Goal: Information Seeking & Learning: Learn about a topic

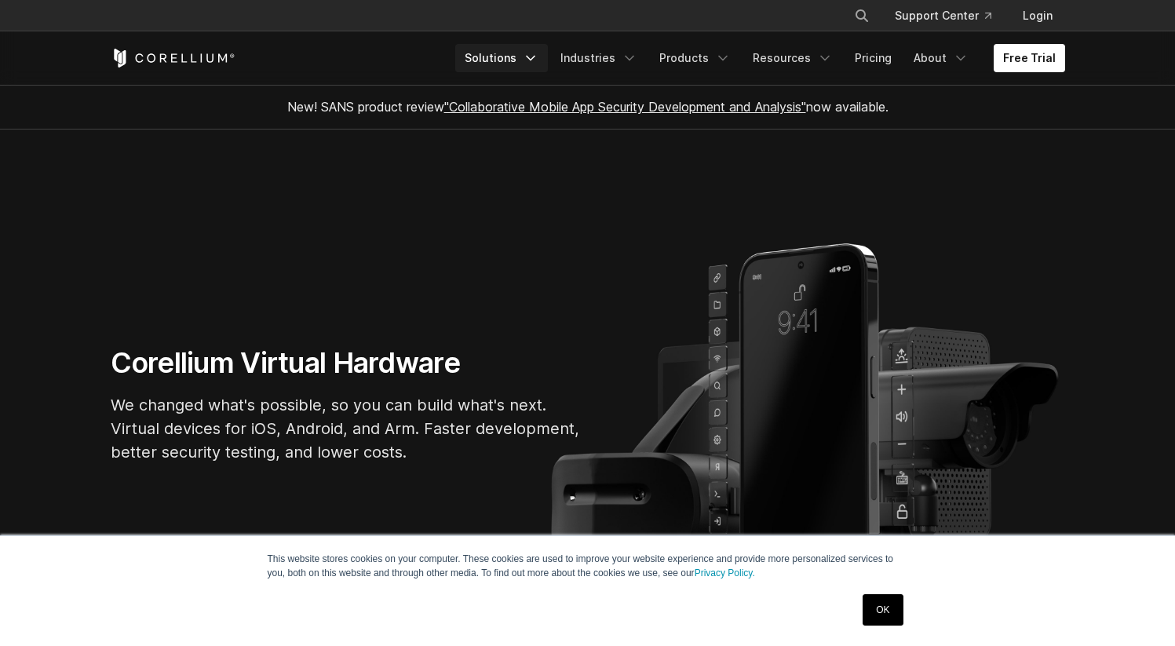
click at [539, 54] on icon "Navigation Menu" at bounding box center [531, 58] width 16 height 16
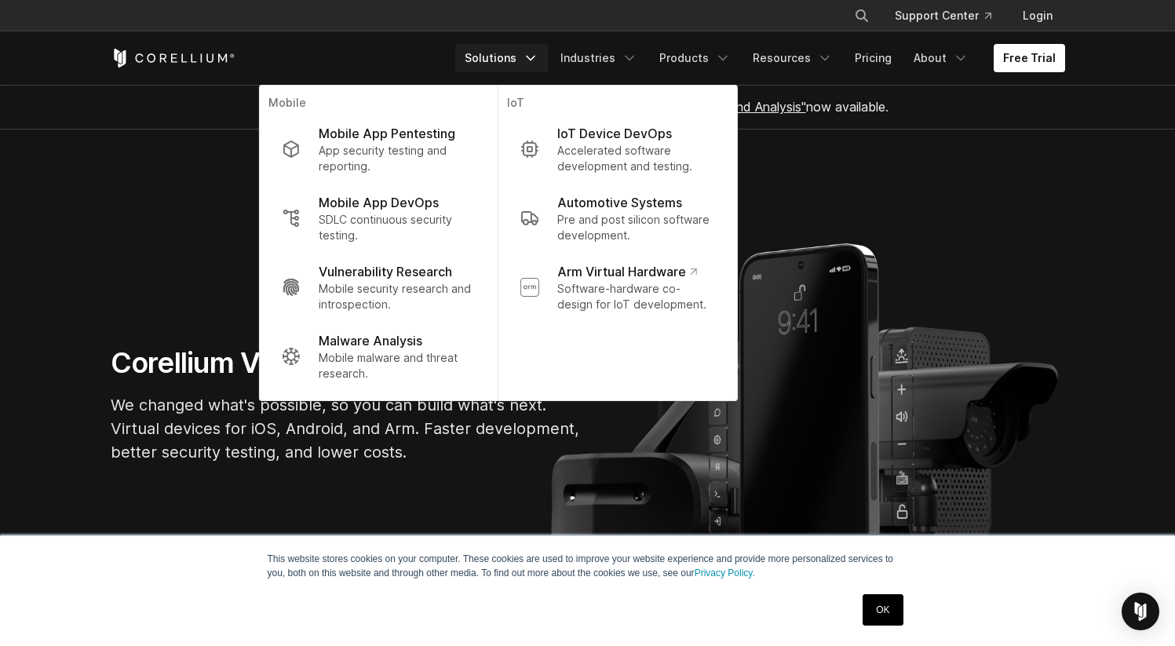
click at [403, 502] on section "Corellium Virtual Hardware We changed what's possible, so you can build what's …" at bounding box center [587, 411] width 1175 height 562
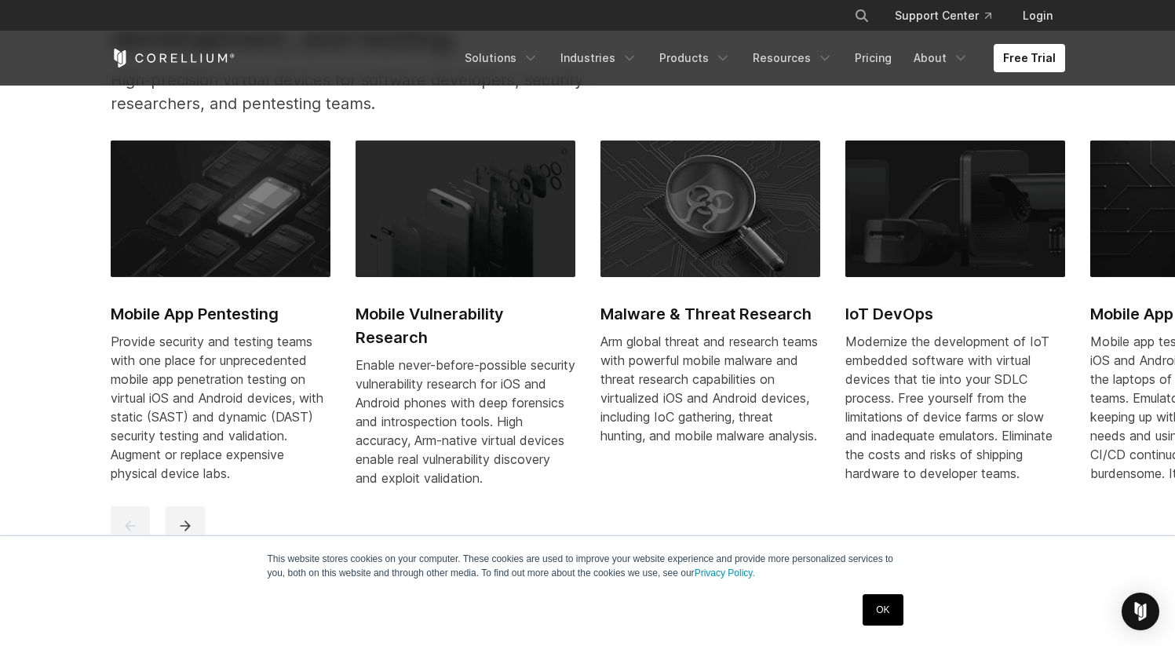
scroll to position [874, 0]
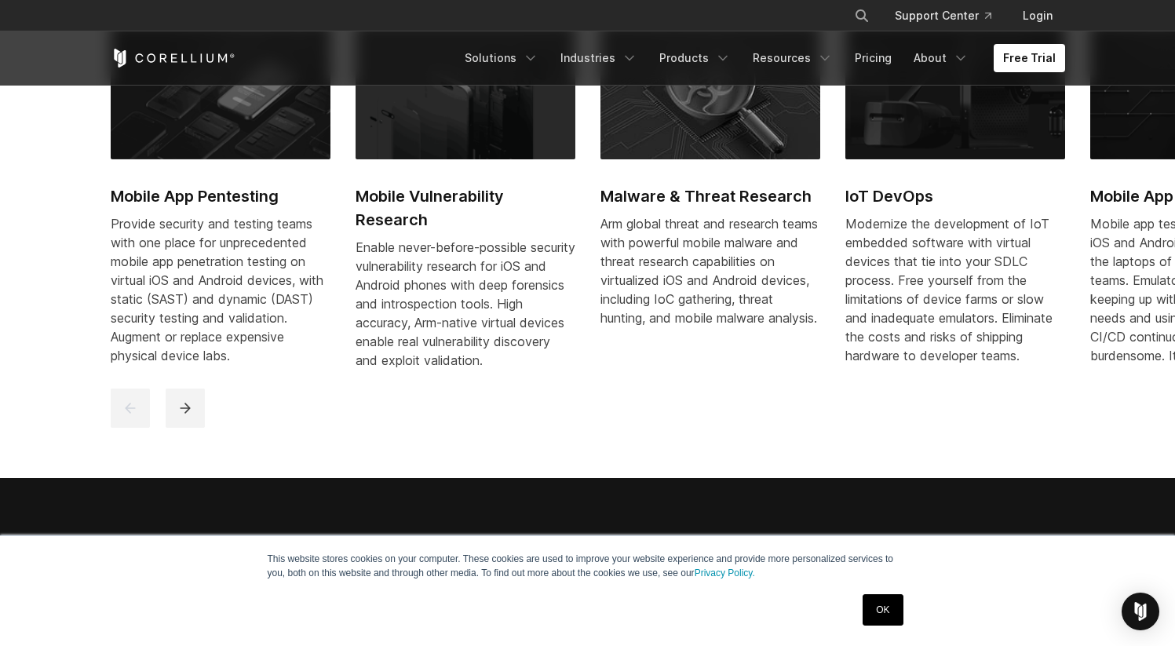
click at [211, 143] on img at bounding box center [221, 91] width 220 height 137
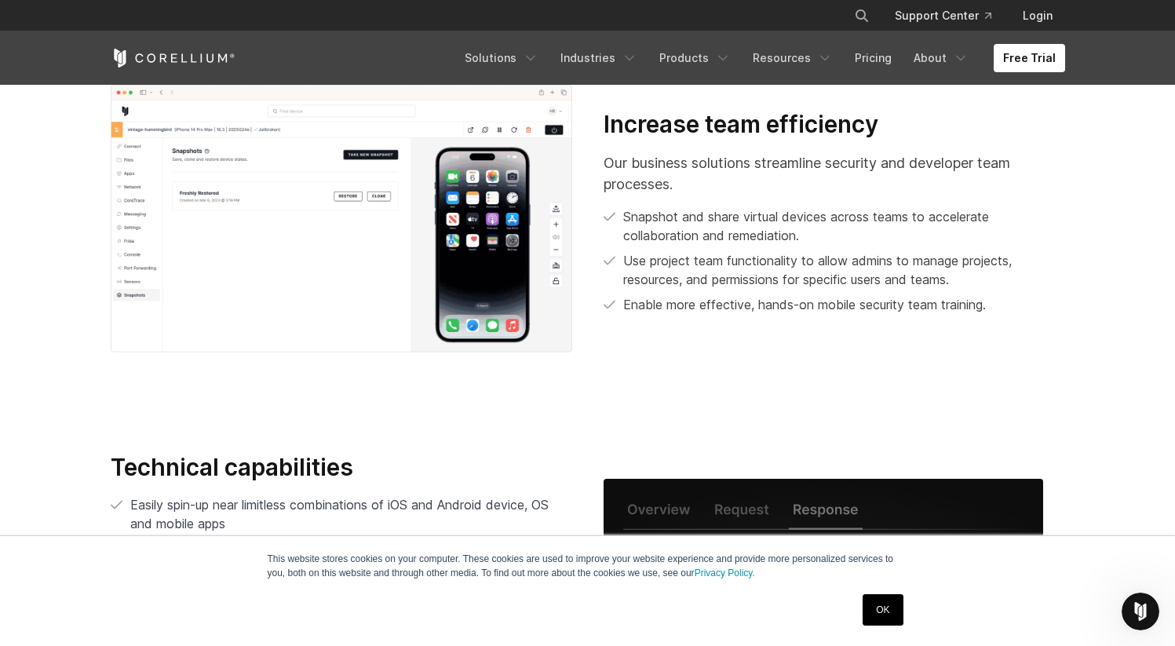
scroll to position [2769, 0]
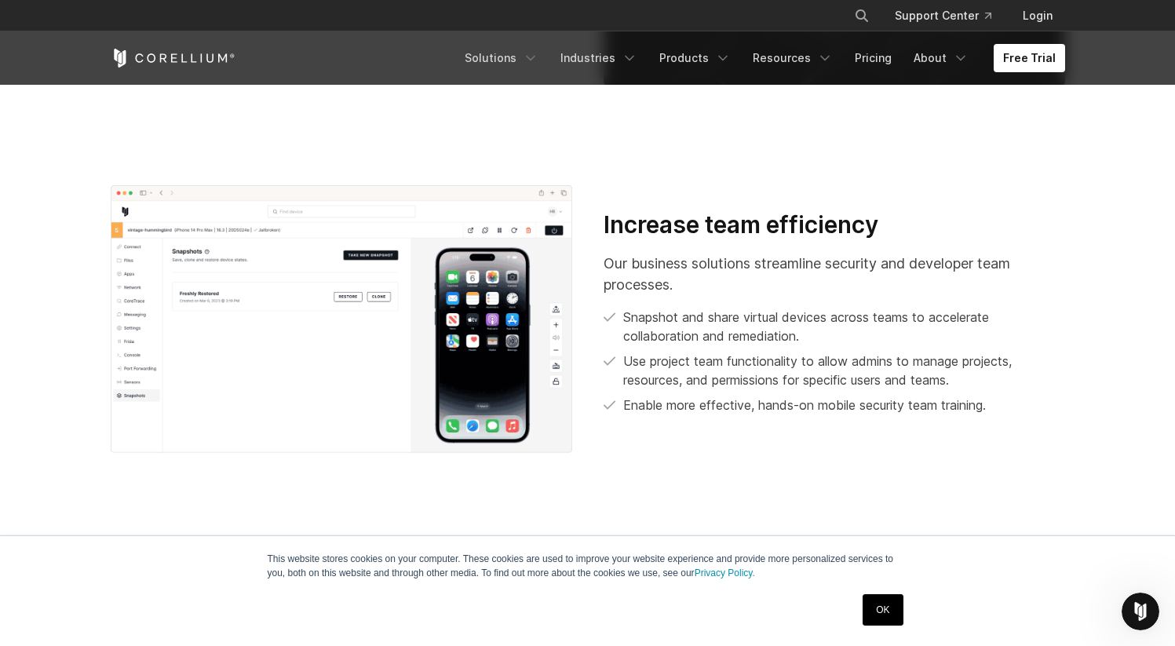
drag, startPoint x: 95, startPoint y: 48, endPoint x: 250, endPoint y: 61, distance: 156.0
click at [250, 61] on div "Free Trial Solutions" at bounding box center [588, 57] width 986 height 53
drag, startPoint x: 293, startPoint y: 75, endPoint x: 34, endPoint y: 48, distance: 260.5
click at [34, 48] on header "× Search our site... Support Center Login" at bounding box center [587, 42] width 1175 height 85
click at [870, 613] on link "OK" at bounding box center [883, 609] width 40 height 31
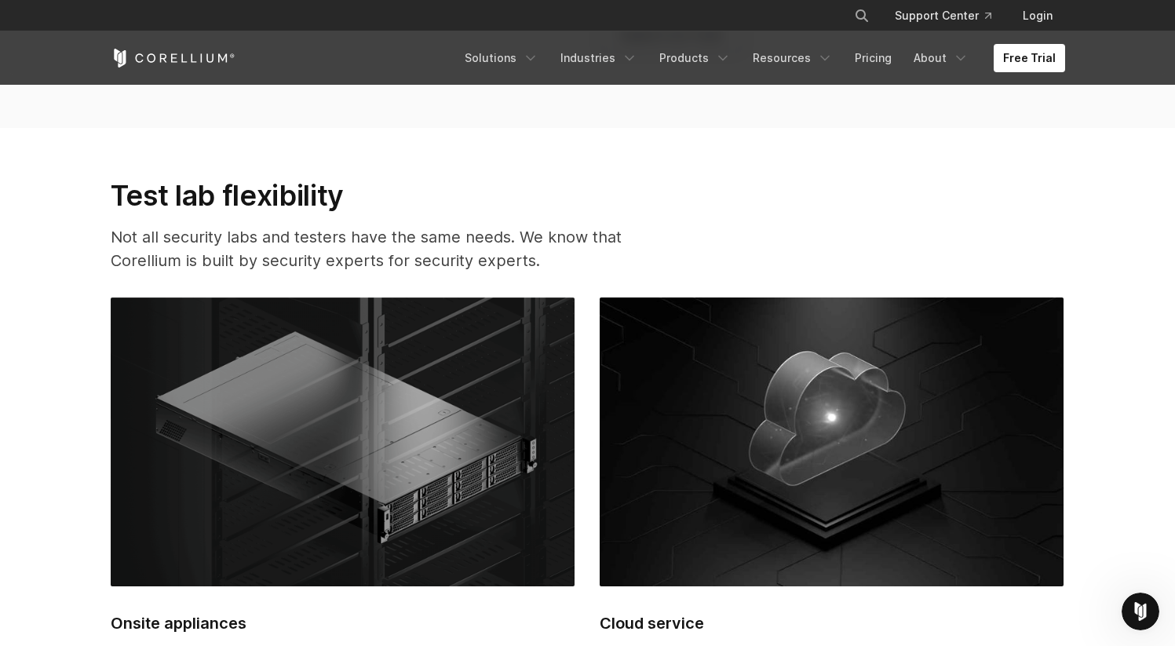
scroll to position [3859, 0]
